Goal: Task Accomplishment & Management: Manage account settings

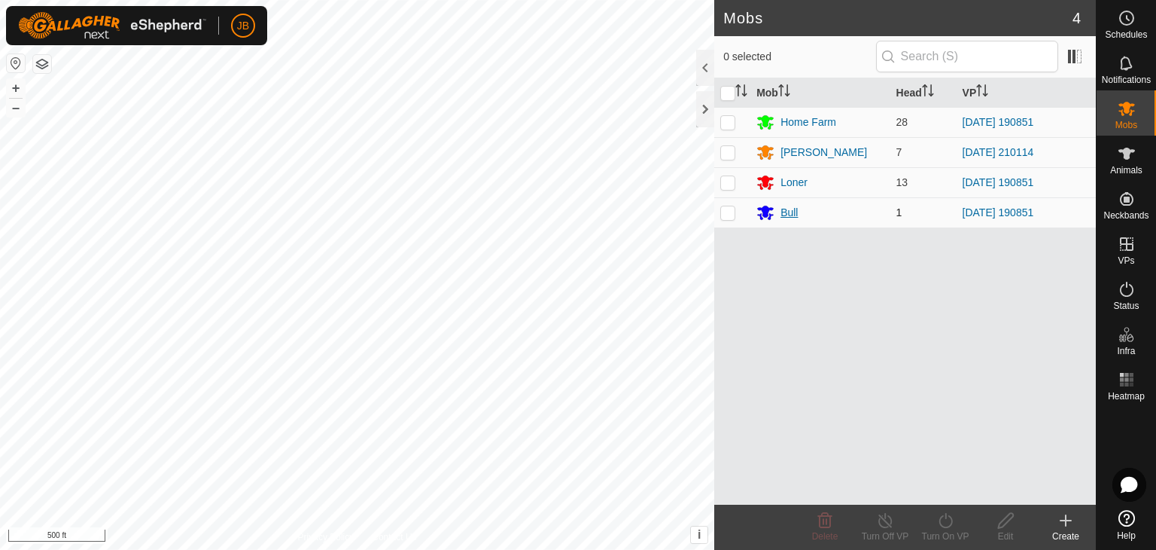
click at [794, 206] on div "Bull" at bounding box center [789, 213] width 17 height 16
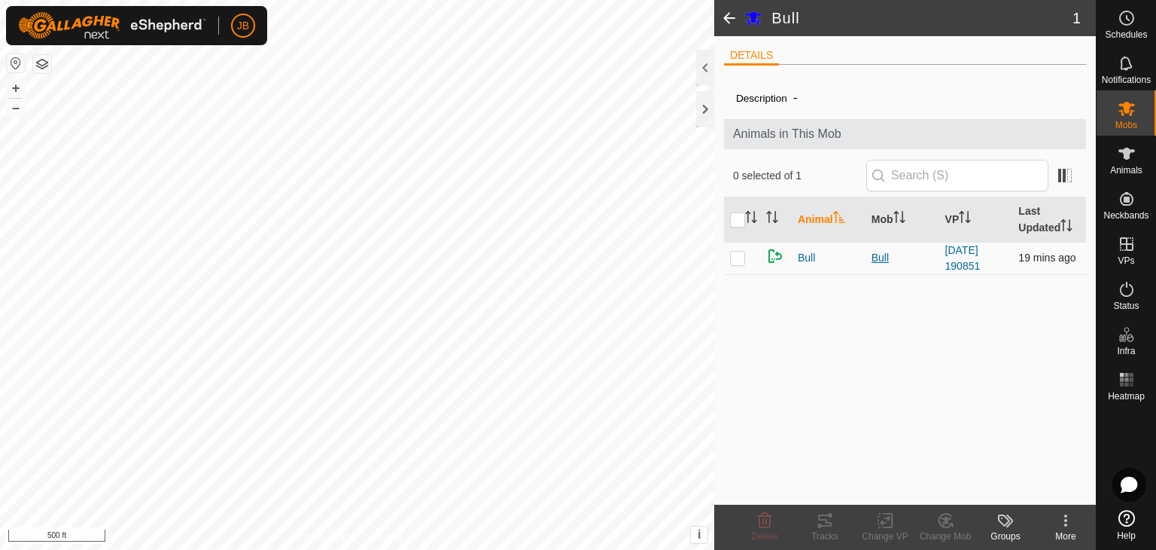
click at [882, 257] on div "Bull" at bounding box center [903, 258] width 62 height 16
click at [811, 257] on span "Bull" at bounding box center [806, 258] width 17 height 16
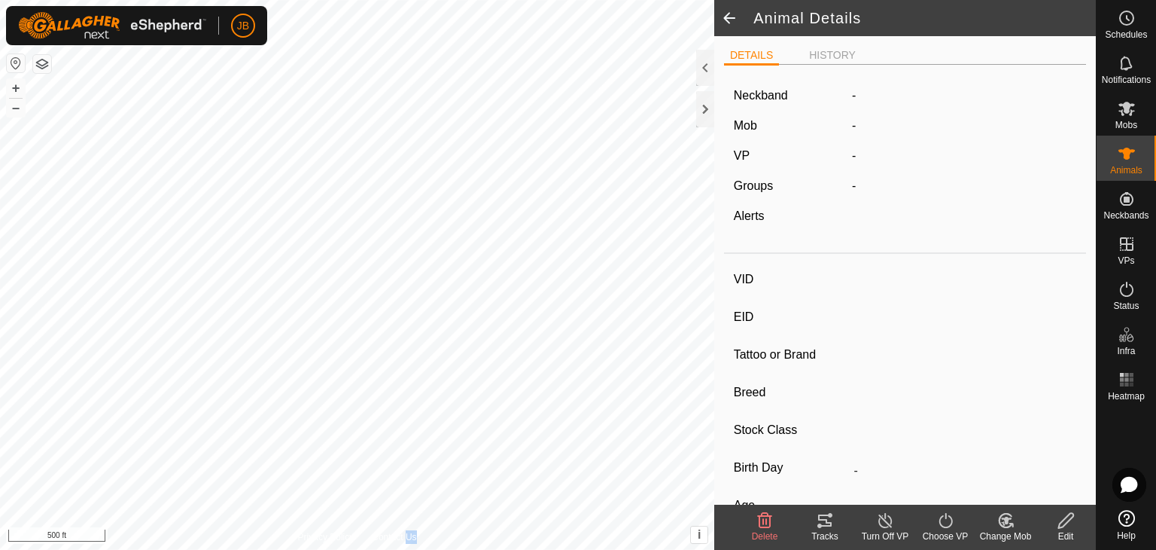
type input "Bull"
type input "-"
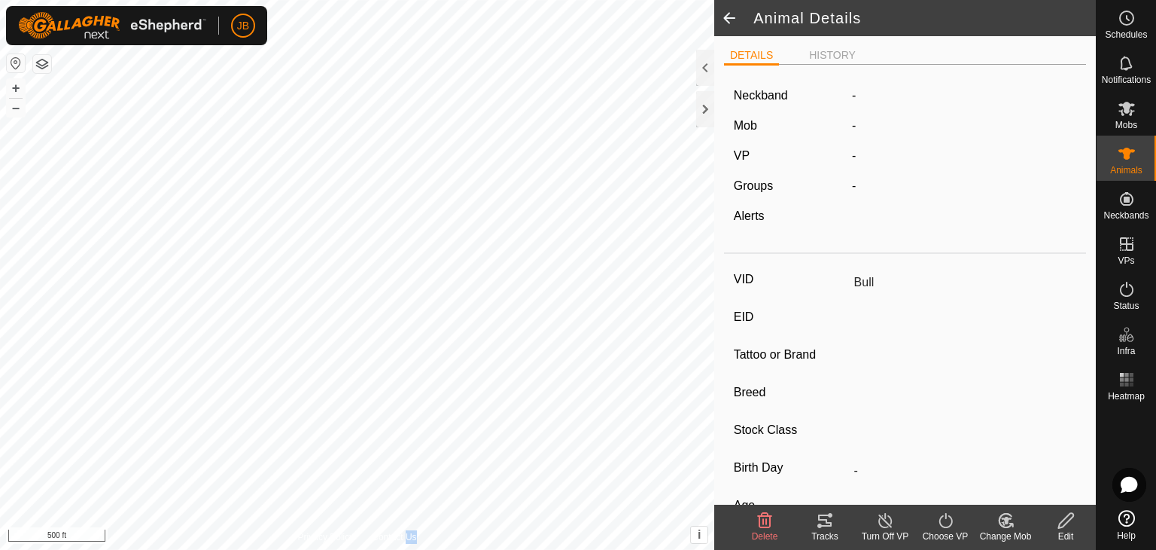
type input "0 kg"
type input "-"
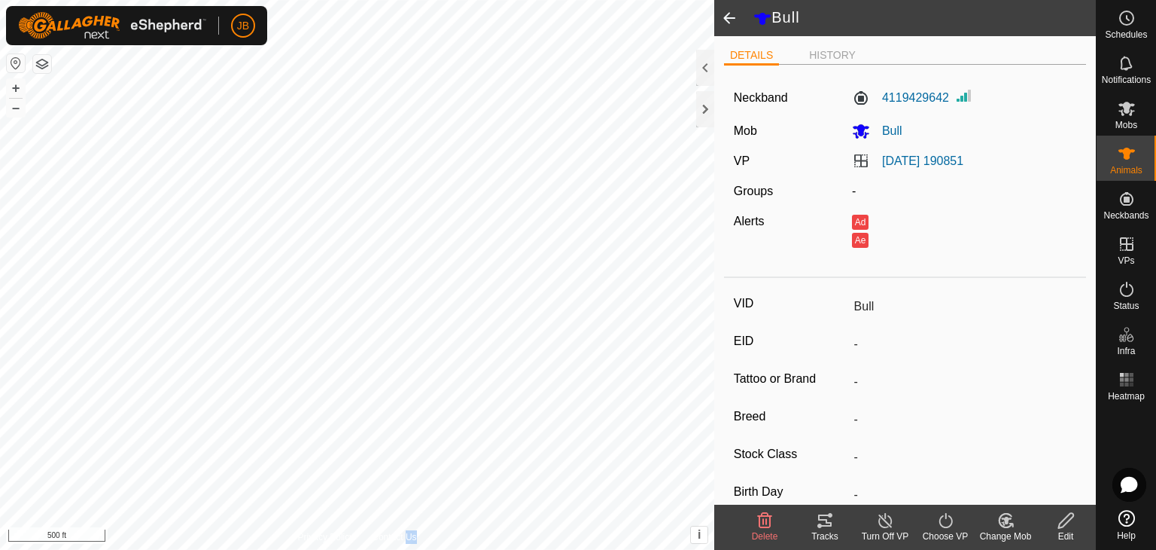
click at [1061, 525] on icon at bounding box center [1066, 520] width 19 height 18
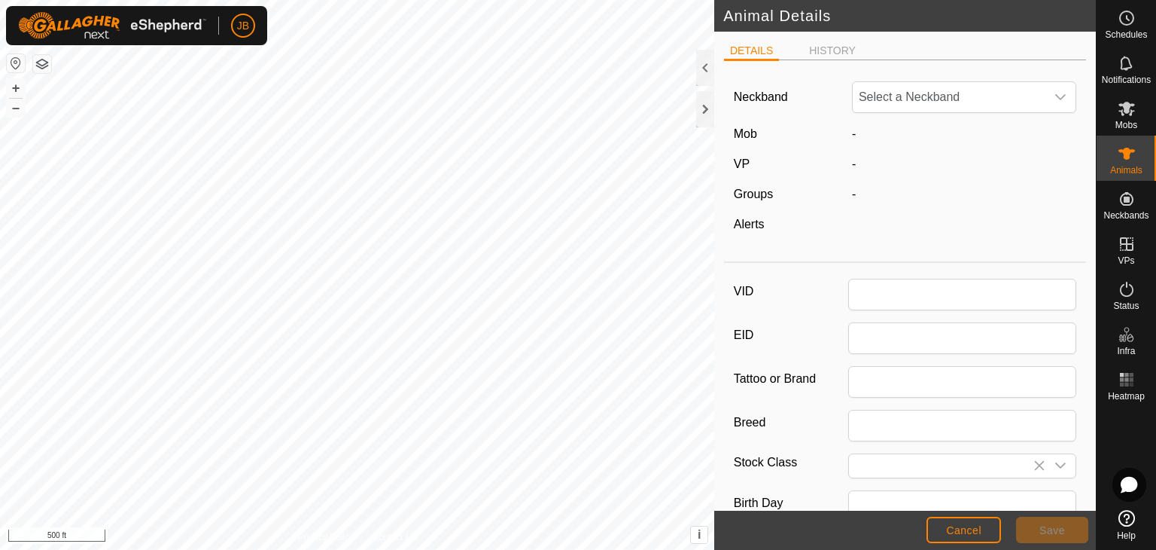
type input "Bull"
type input "0"
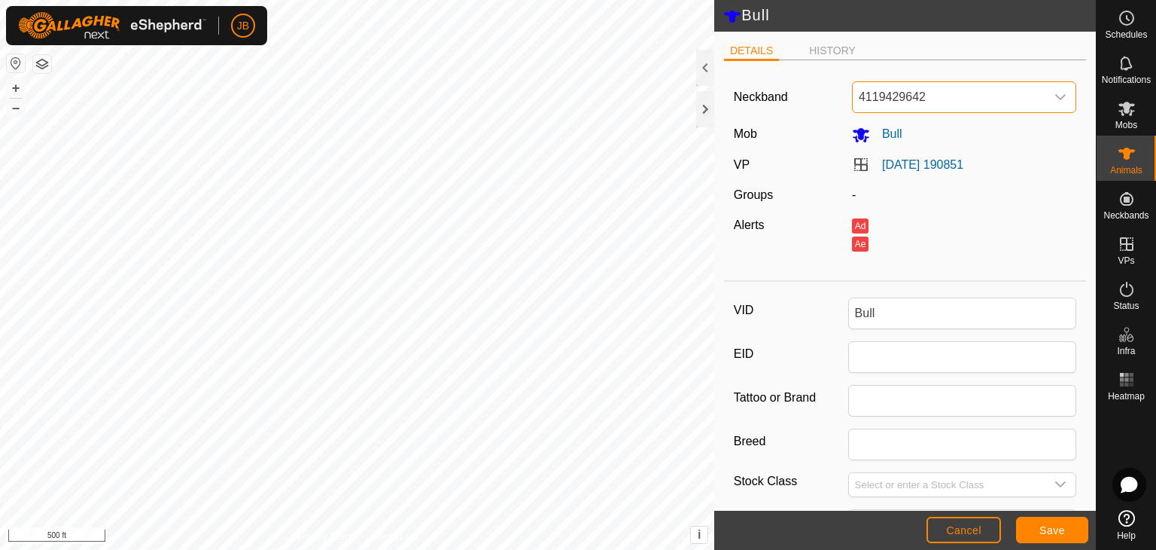
click at [985, 99] on span "4119429642" at bounding box center [949, 97] width 193 height 30
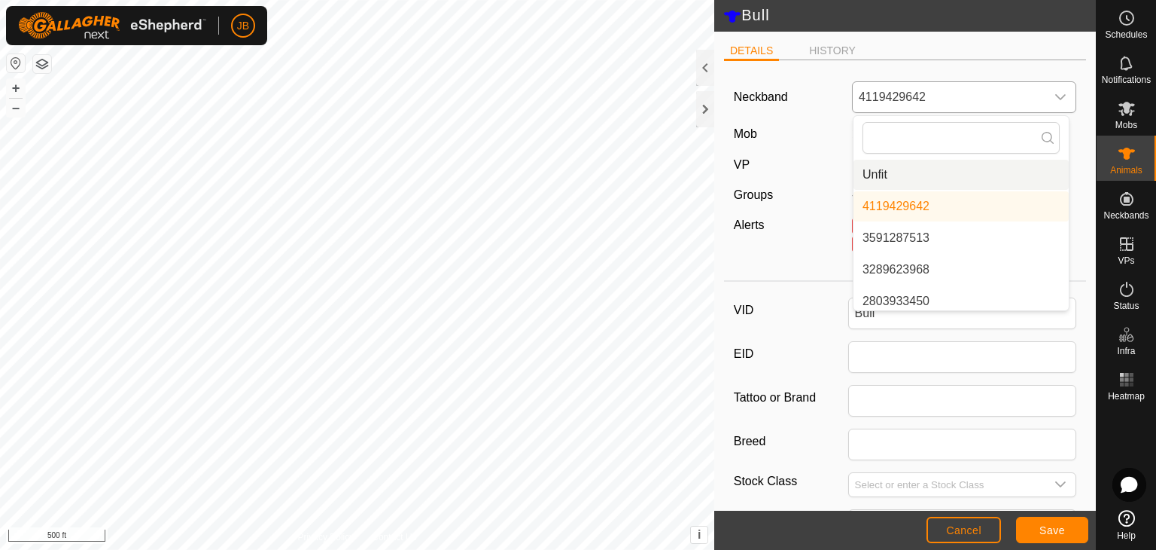
click at [873, 174] on li "Unfit" at bounding box center [961, 175] width 215 height 30
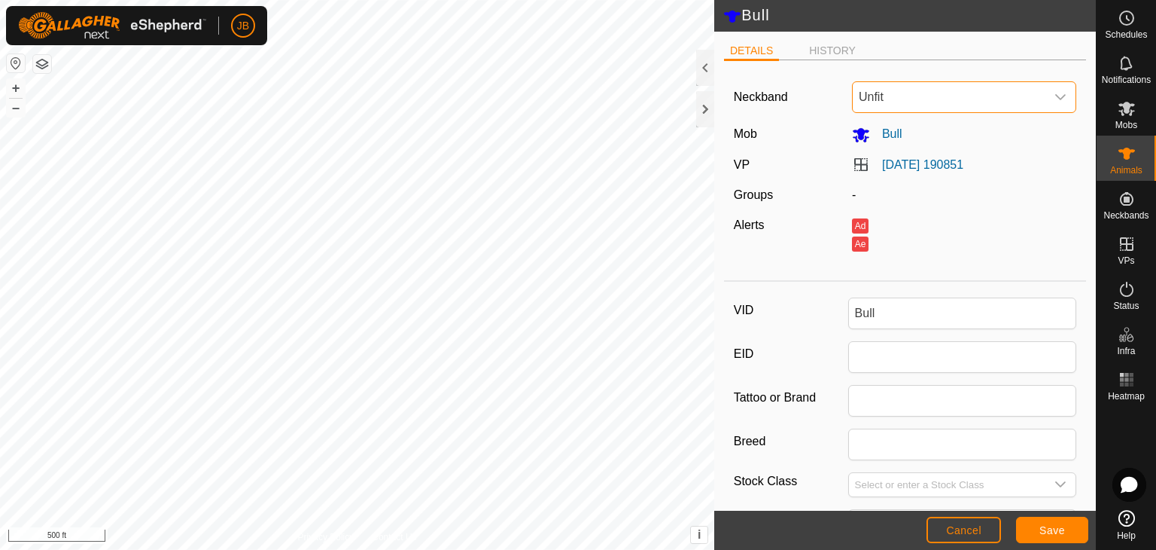
click at [1025, 98] on span "Unfit" at bounding box center [949, 97] width 193 height 30
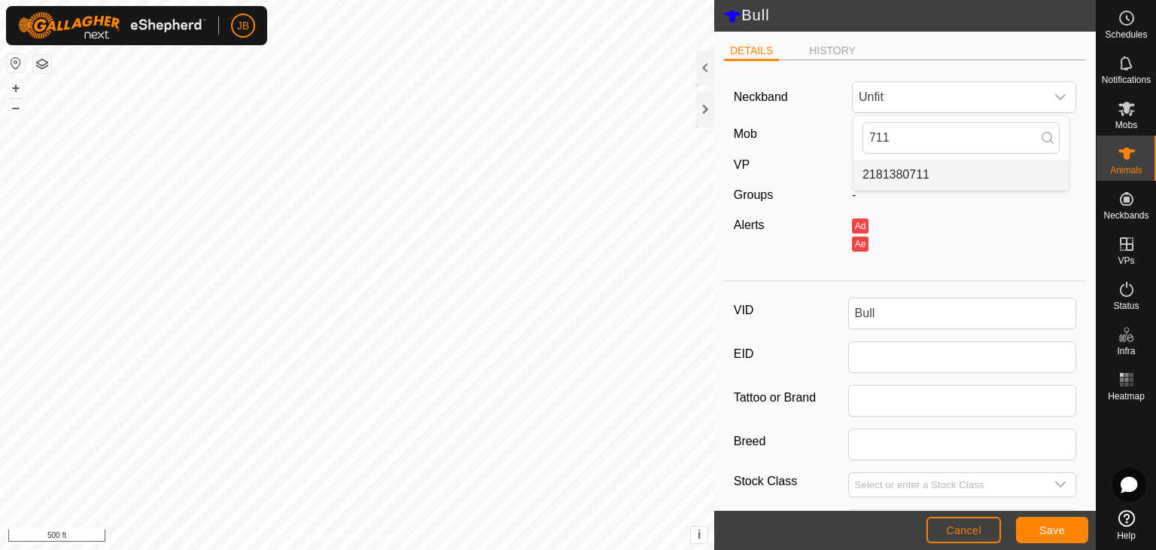
type input "711"
click at [912, 169] on li "2181380711" at bounding box center [961, 175] width 215 height 30
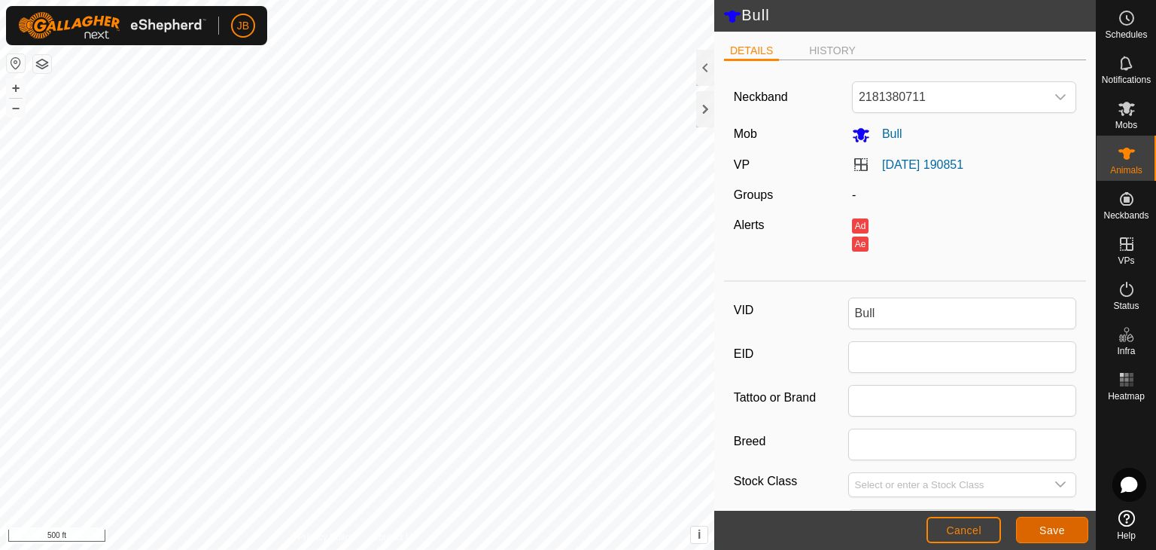
click at [1040, 524] on span "Save" at bounding box center [1053, 530] width 26 height 12
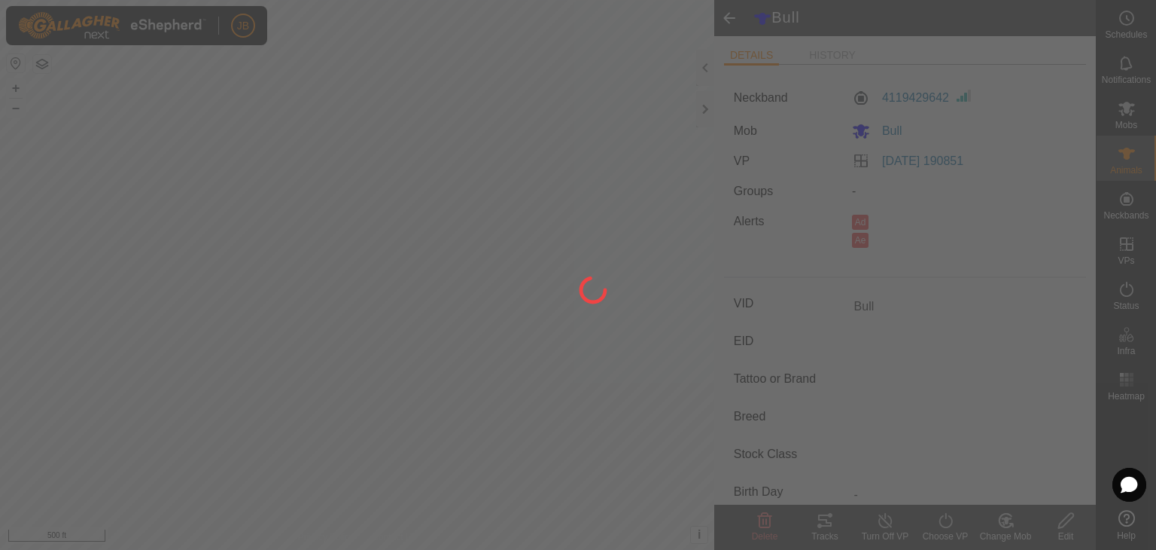
type input "-"
type input "0 kg"
type input "-"
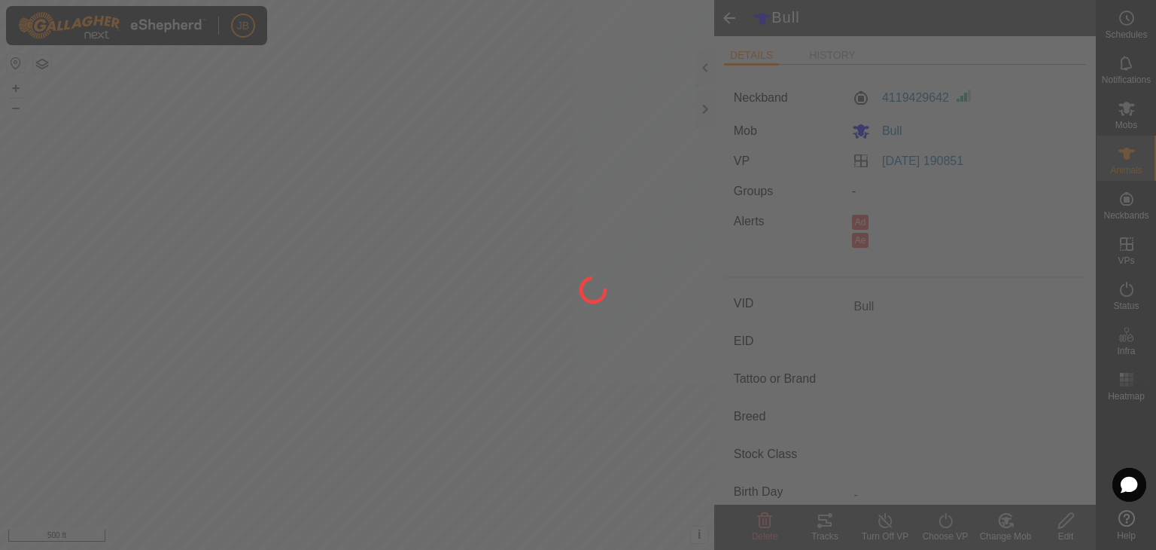
type input "-"
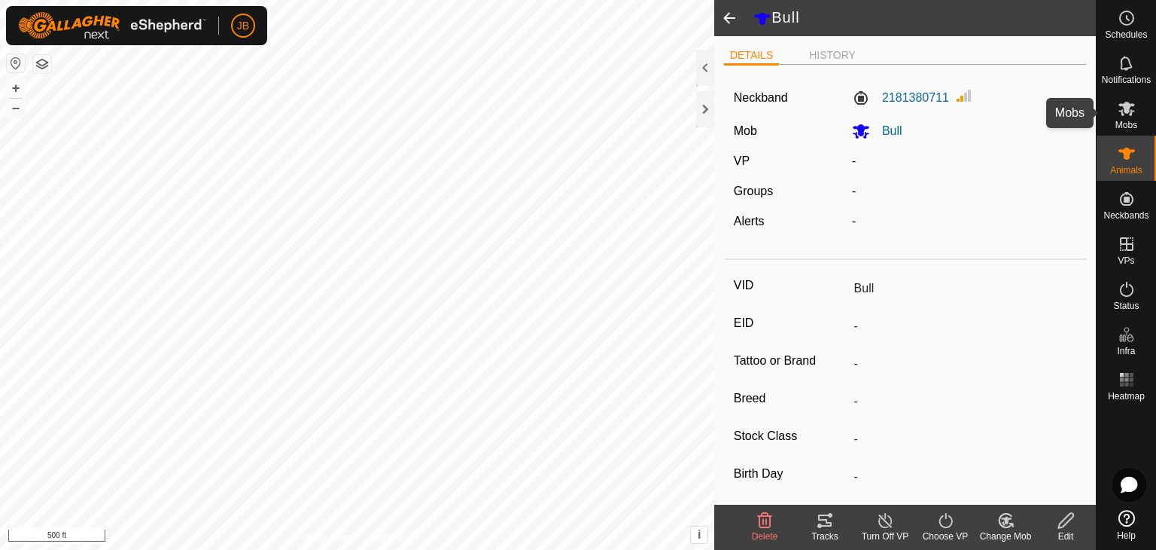
click at [1128, 105] on icon at bounding box center [1127, 109] width 17 height 14
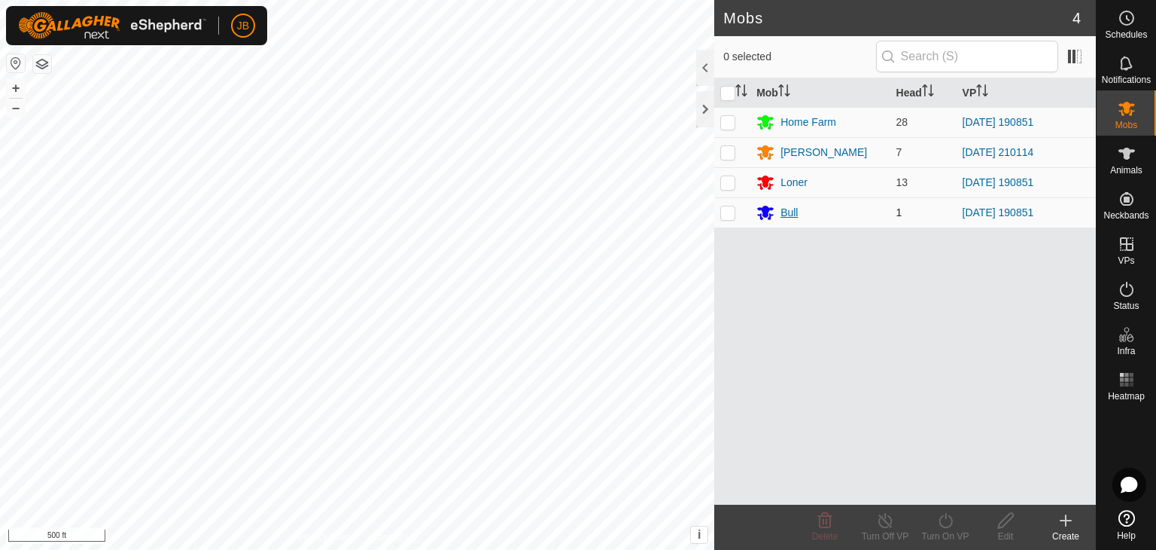
click at [789, 218] on div "Bull" at bounding box center [789, 213] width 17 height 16
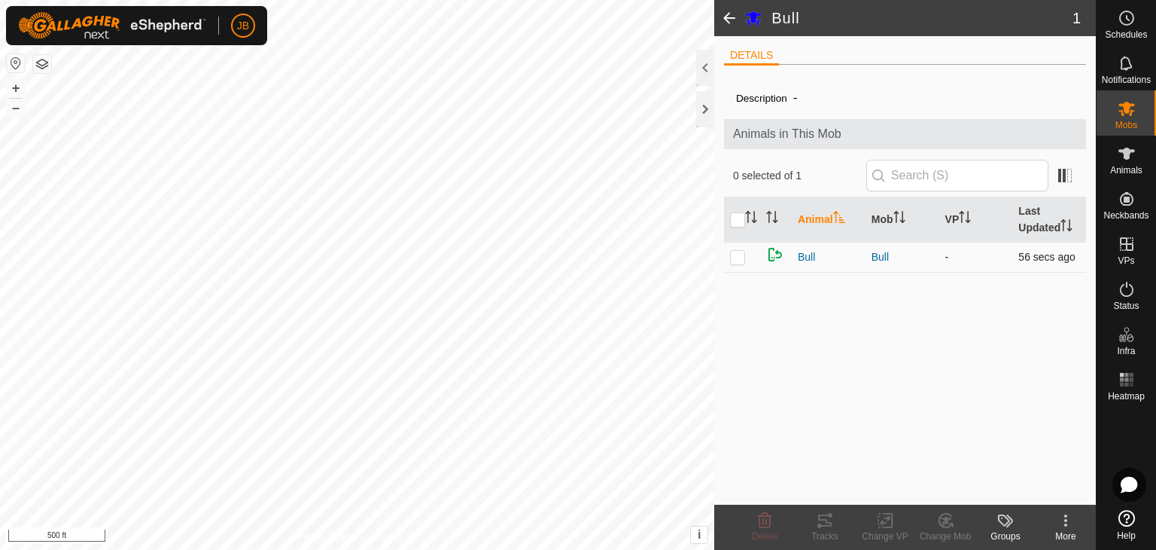
click at [735, 254] on p-checkbox at bounding box center [737, 257] width 15 height 12
checkbox input "true"
click at [885, 516] on icon at bounding box center [885, 520] width 19 height 18
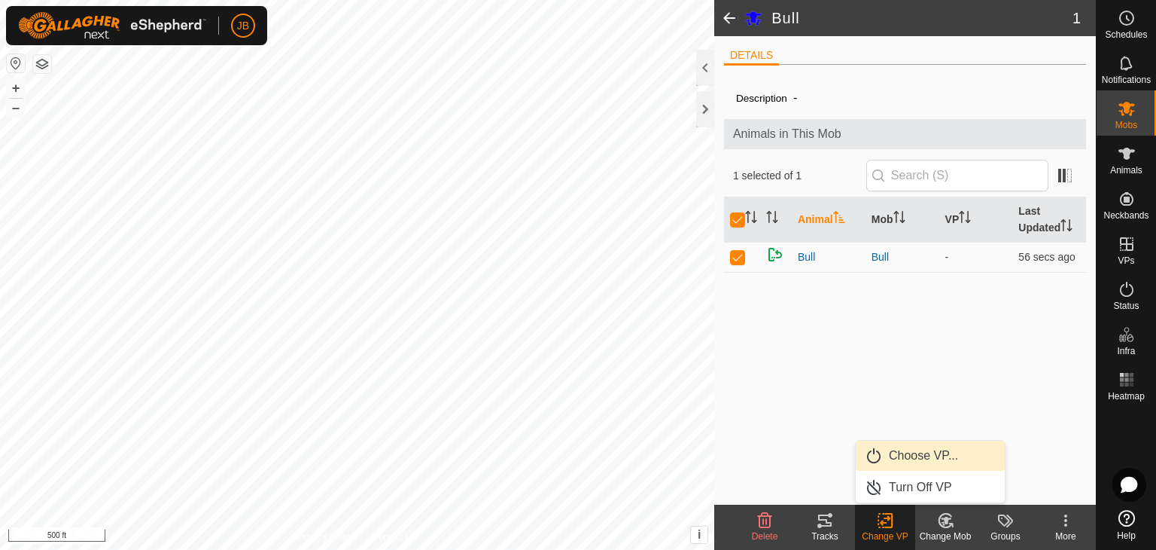
click at [910, 452] on link "Choose VP..." at bounding box center [930, 455] width 149 height 30
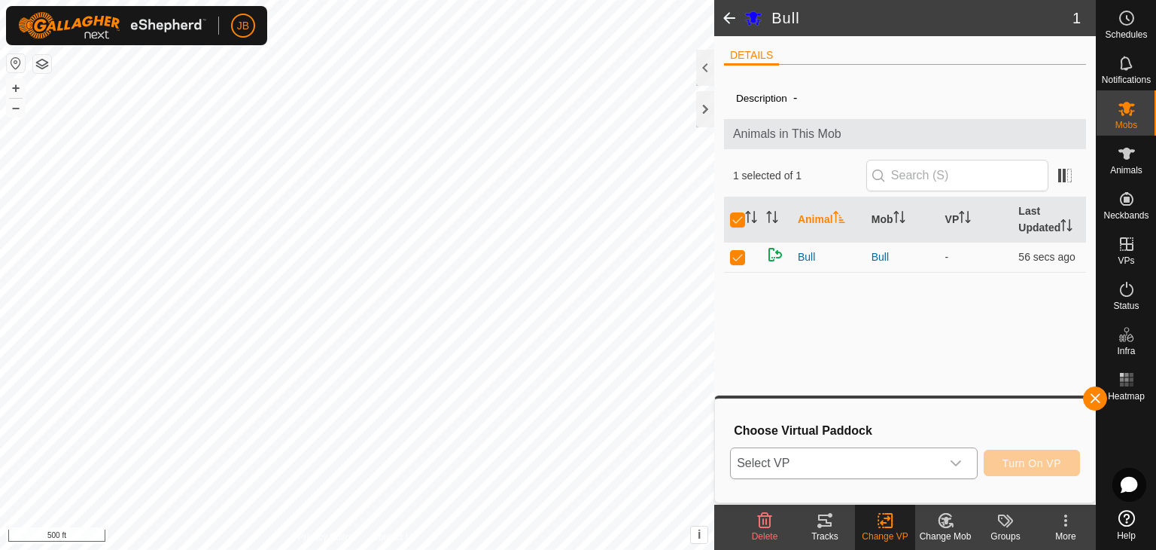
click at [952, 462] on icon "dropdown trigger" at bounding box center [956, 463] width 12 height 12
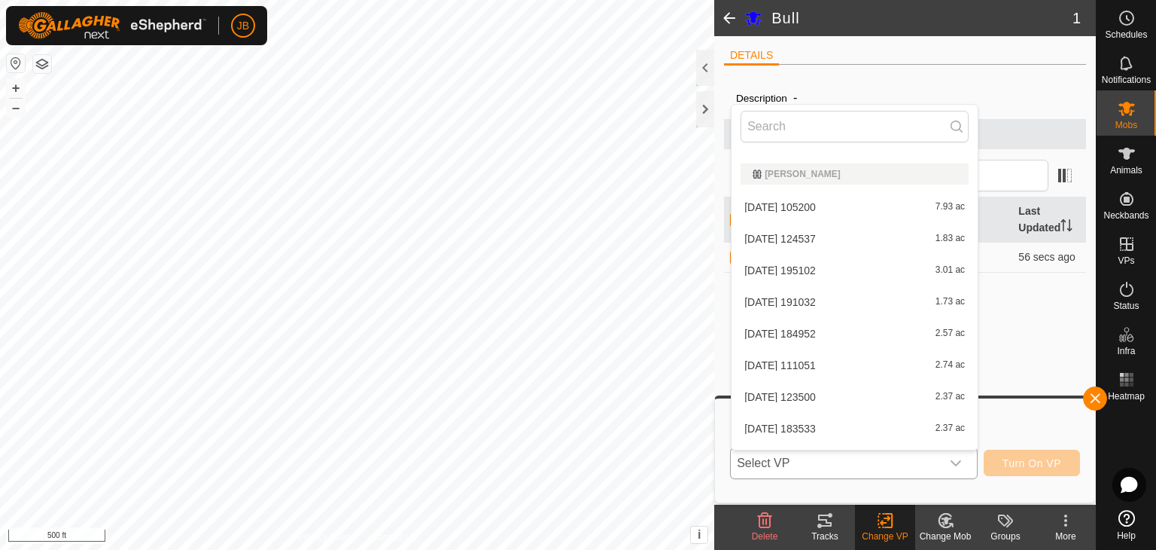
scroll to position [2073, 0]
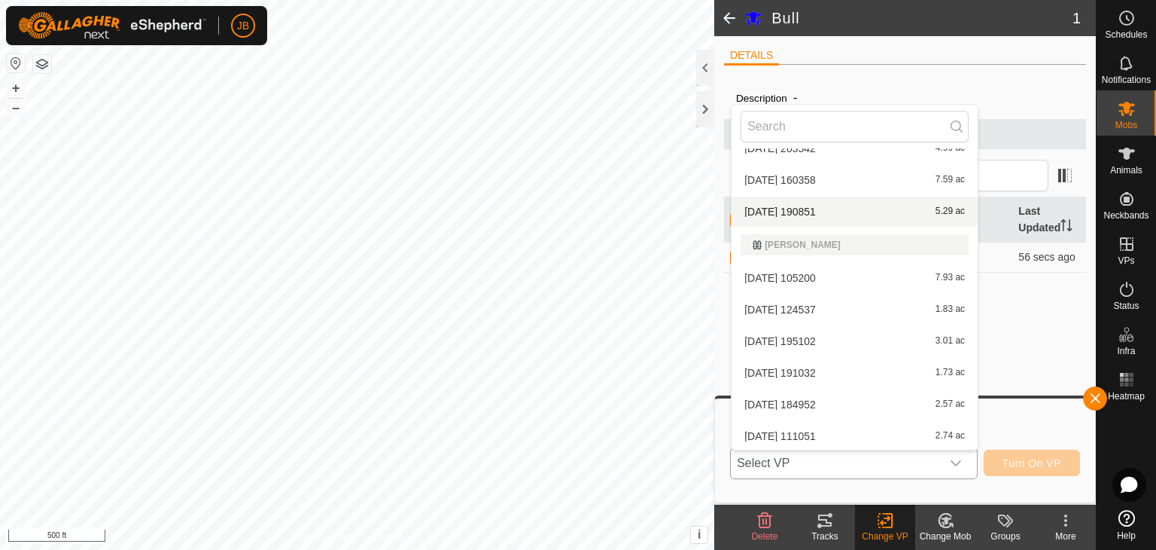
click at [808, 207] on li "[DATE] 190851 5.29 ac" at bounding box center [855, 211] width 246 height 30
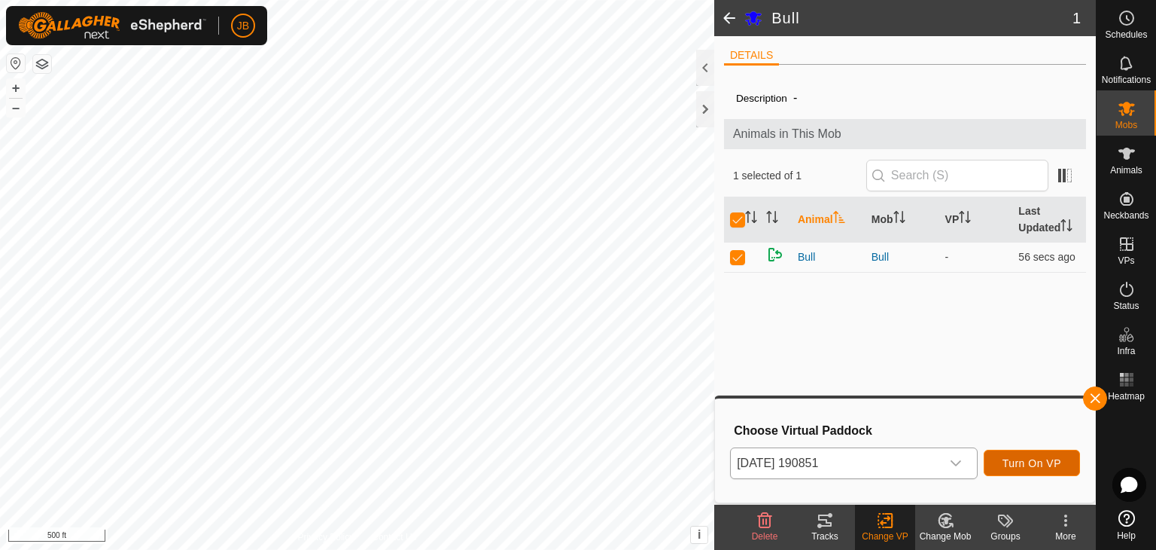
click at [1032, 461] on span "Turn On VP" at bounding box center [1032, 463] width 59 height 12
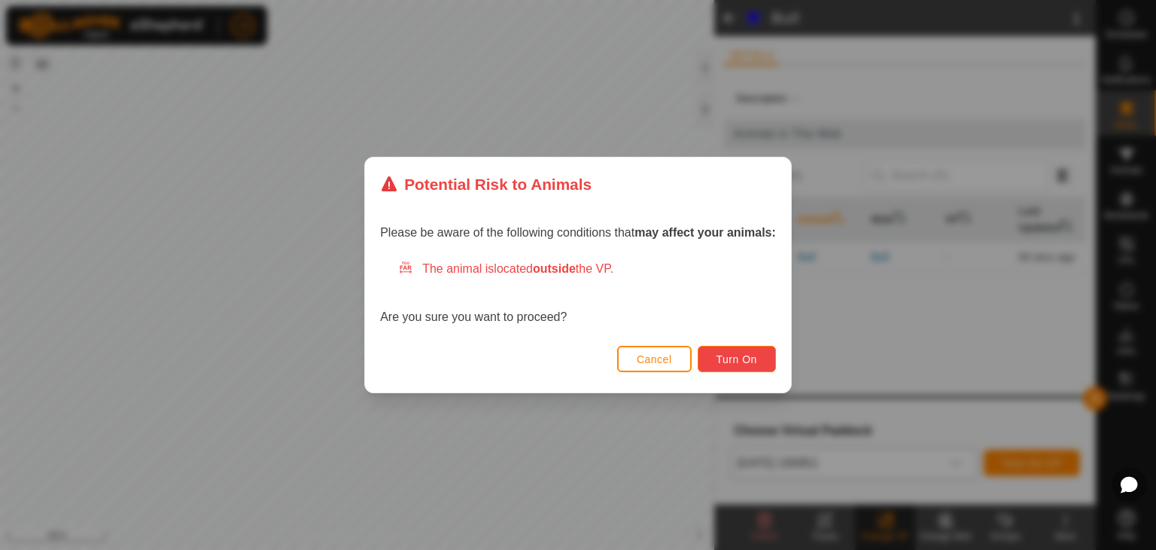
click at [739, 358] on span "Turn On" at bounding box center [737, 359] width 41 height 12
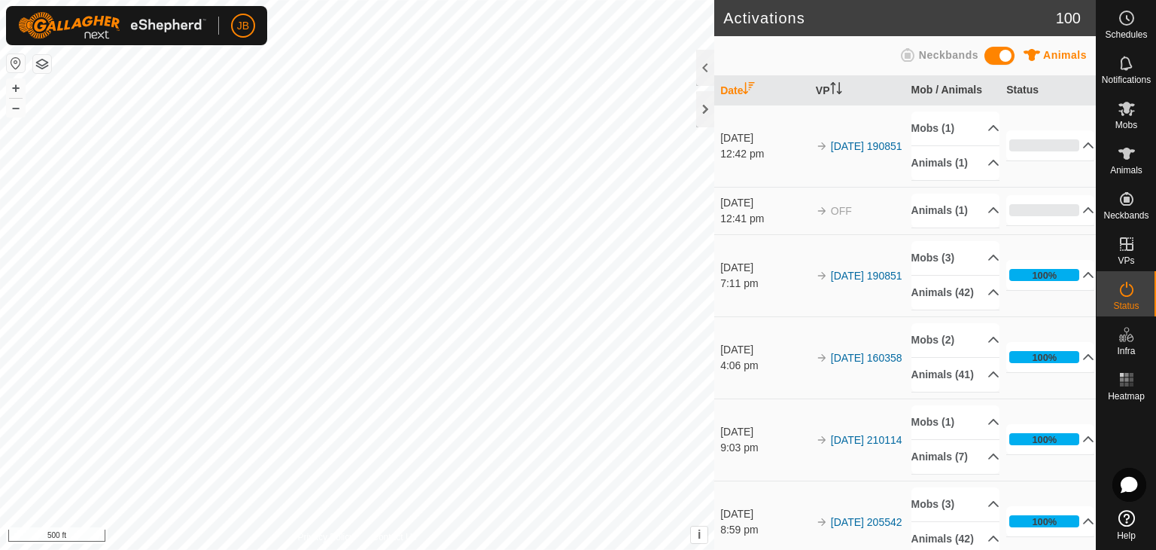
click at [870, 234] on td "OFF" at bounding box center [858, 210] width 96 height 47
click at [1128, 106] on icon at bounding box center [1127, 109] width 17 height 14
